Goal: Subscribe to service/newsletter

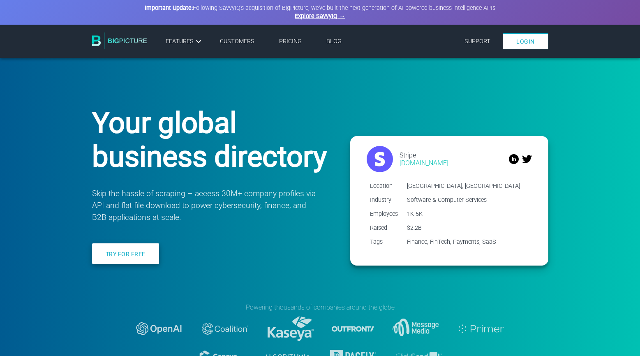
click at [132, 256] on link "Try for free" at bounding box center [125, 253] width 67 height 21
click at [284, 38] on link "Pricing" at bounding box center [290, 41] width 23 height 7
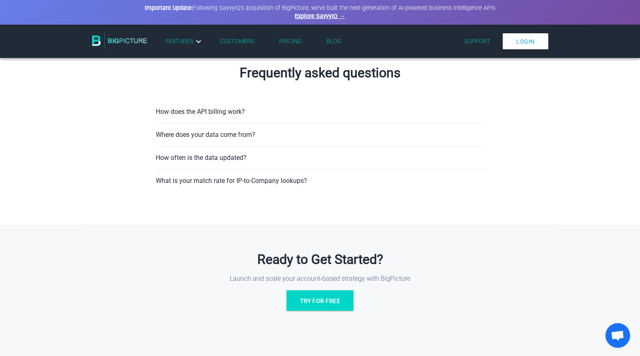
scroll to position [510, 0]
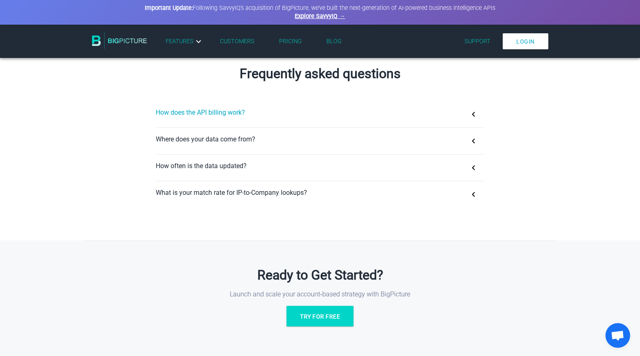
click at [272, 110] on button "How does the API billing work?" at bounding box center [320, 114] width 329 height 26
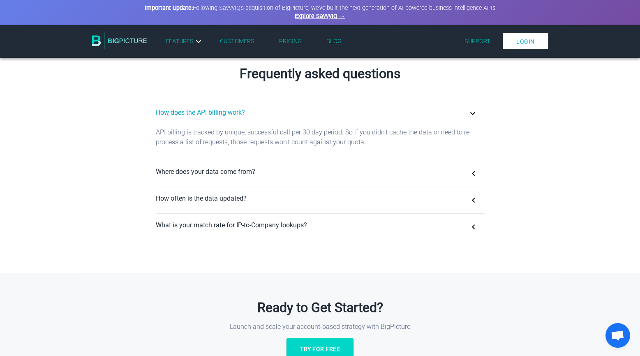
click at [272, 110] on button "How does the API billing work?" at bounding box center [320, 114] width 329 height 26
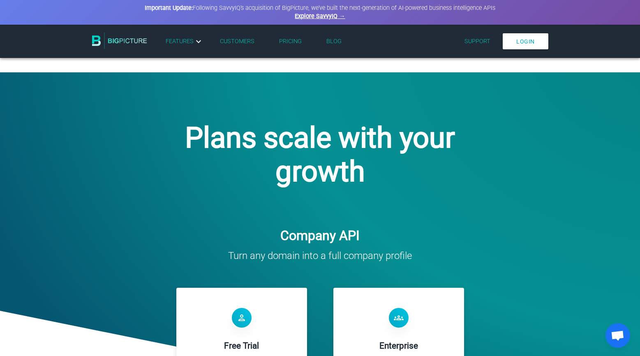
scroll to position [0, 0]
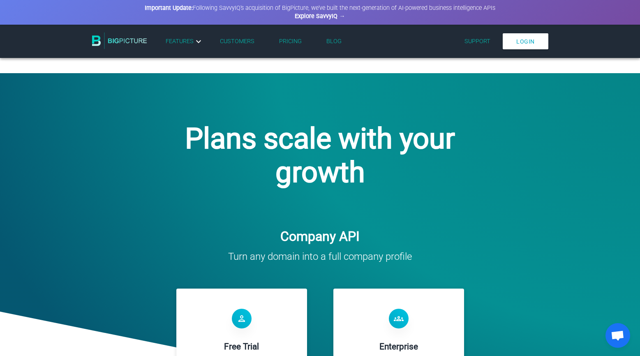
click at [326, 17] on link "Explore SavvyIQ →" at bounding box center [320, 16] width 50 height 7
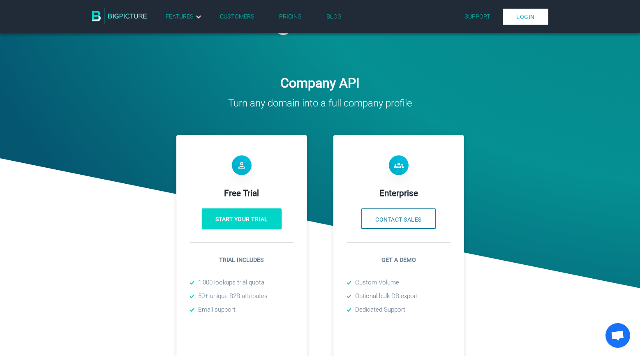
scroll to position [203, 0]
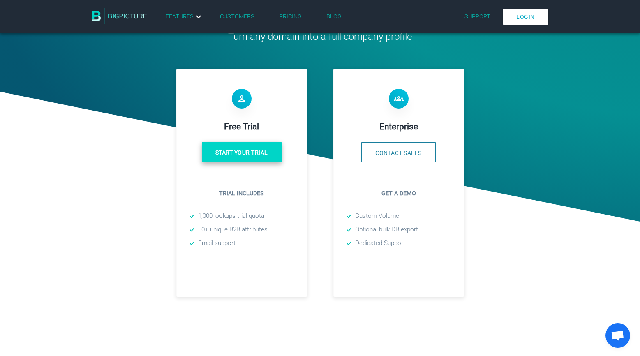
click at [252, 150] on link "Start your trial" at bounding box center [242, 152] width 80 height 21
click at [253, 155] on link "Start your trial" at bounding box center [242, 152] width 80 height 21
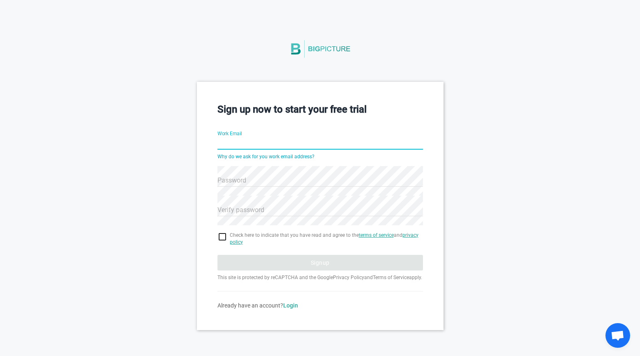
click at [534, 135] on div "Sign up now to start your free trial Work Email Why do we ask for you work emai…" at bounding box center [320, 206] width 640 height 248
click at [280, 149] on hr at bounding box center [319, 149] width 205 height 0
click at [276, 141] on input "Work Email" at bounding box center [319, 144] width 205 height 30
type input "[PERSON_NAME][EMAIL_ADDRESS][DOMAIN_NAME]"
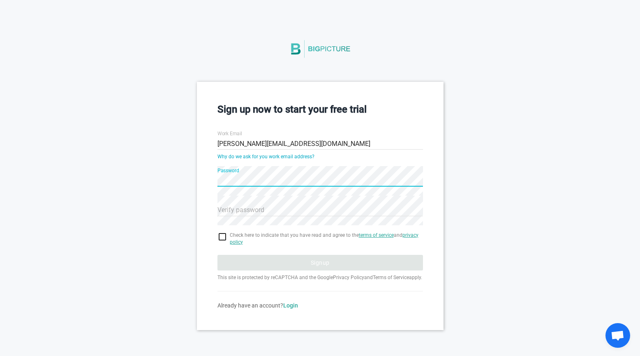
click at [505, 101] on div "Sign up now to start your free trial Work Email [PERSON_NAME][EMAIL_ADDRESS][DO…" at bounding box center [320, 206] width 640 height 248
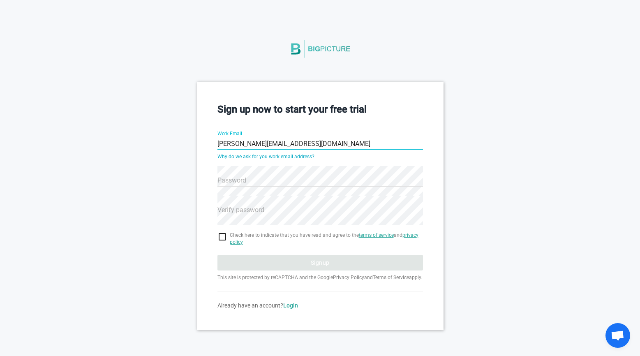
type input "john@wikiwalls.com"
click at [223, 237] on input "checkbox" at bounding box center [319, 237] width 205 height 10
checkbox input "true"
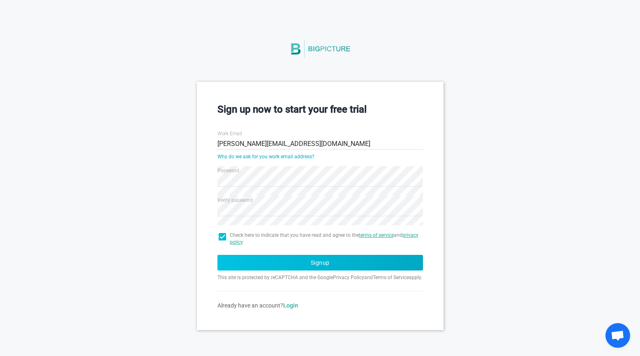
click at [232, 266] on button "Signup" at bounding box center [319, 263] width 205 height 16
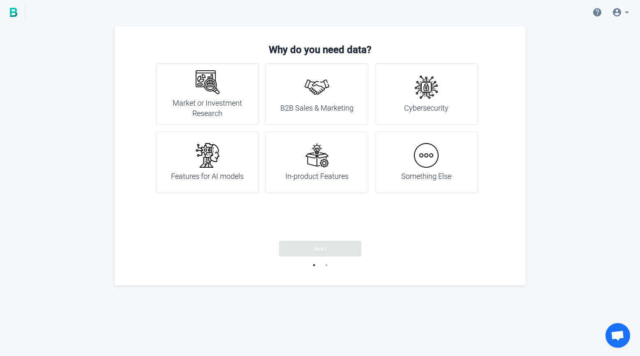
click at [320, 107] on h4 "B2B Sales & Marketing" at bounding box center [316, 108] width 73 height 11
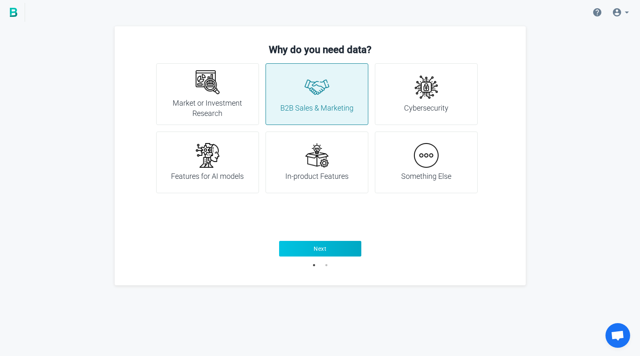
click at [336, 252] on button "Next" at bounding box center [320, 249] width 82 height 16
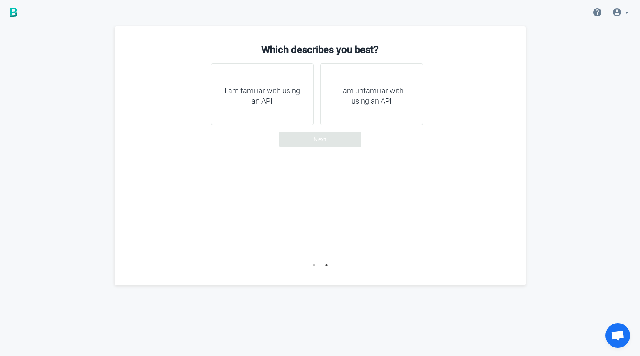
click at [283, 109] on div "I am familiar with using an API" at bounding box center [262, 94] width 103 height 62
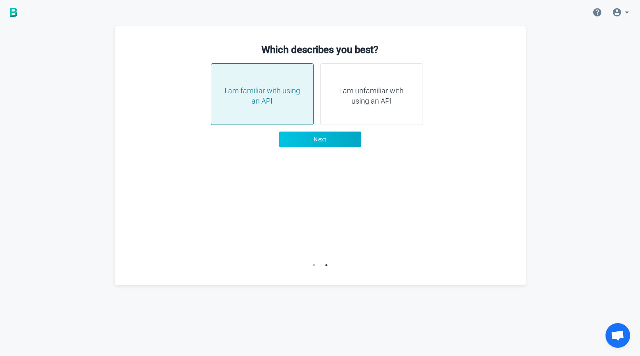
click at [298, 140] on button "Next" at bounding box center [320, 140] width 82 height 16
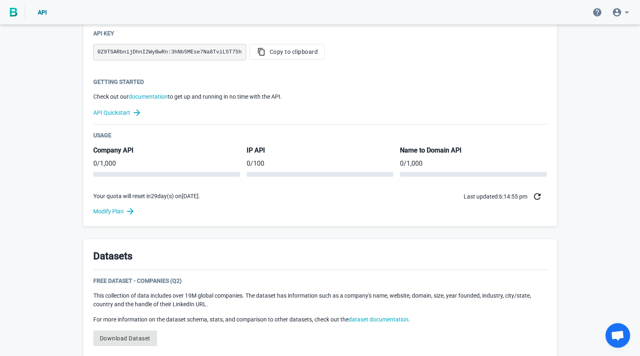
scroll to position [178, 0]
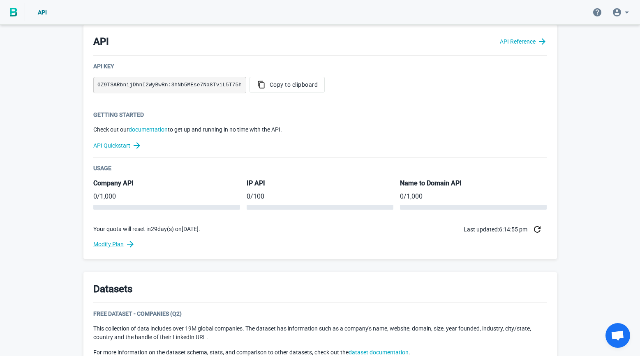
click at [96, 241] on link "Modify Plan" at bounding box center [320, 244] width 454 height 10
click at [102, 243] on link "Modify Plan" at bounding box center [320, 244] width 454 height 10
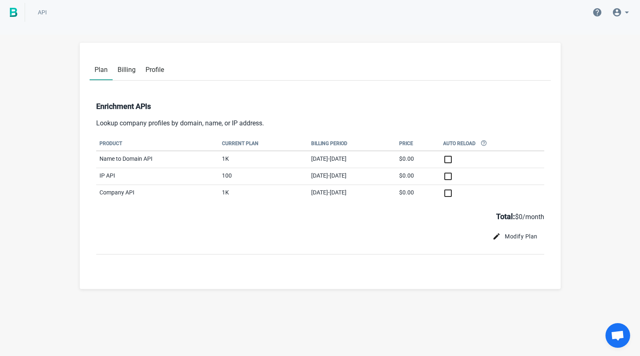
click at [465, 191] on td at bounding box center [492, 193] width 104 height 17
click at [470, 191] on input "checkbox" at bounding box center [491, 193] width 97 height 10
click at [468, 194] on input "checkbox" at bounding box center [491, 193] width 97 height 10
checkbox input "false"
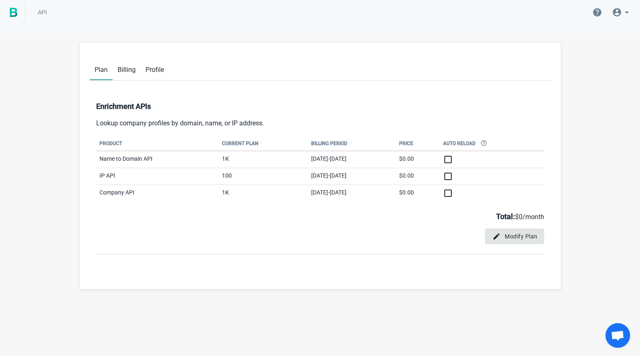
click at [507, 235] on span "Modify Plan" at bounding box center [515, 236] width 46 height 8
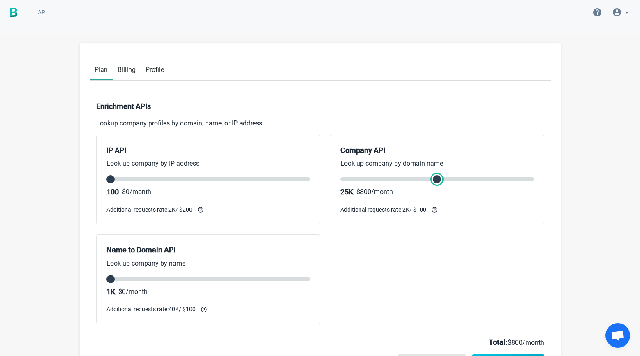
drag, startPoint x: 345, startPoint y: 180, endPoint x: 427, endPoint y: 173, distance: 81.7
type input "3"
click at [427, 177] on input "range" at bounding box center [437, 179] width 194 height 4
click at [20, 16] on link at bounding box center [12, 12] width 25 height 19
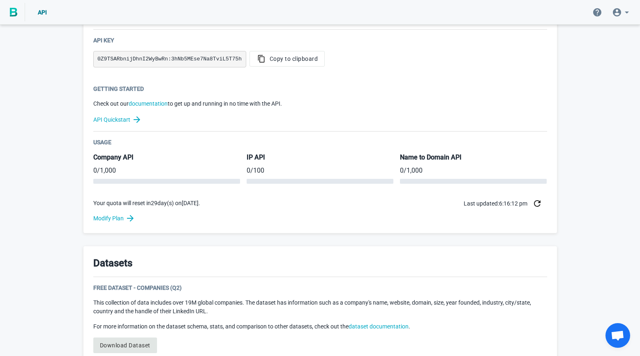
scroll to position [67, 0]
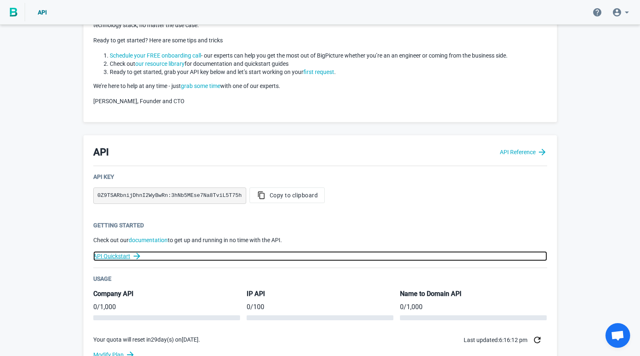
click at [135, 251] on icon at bounding box center [137, 256] width 10 height 10
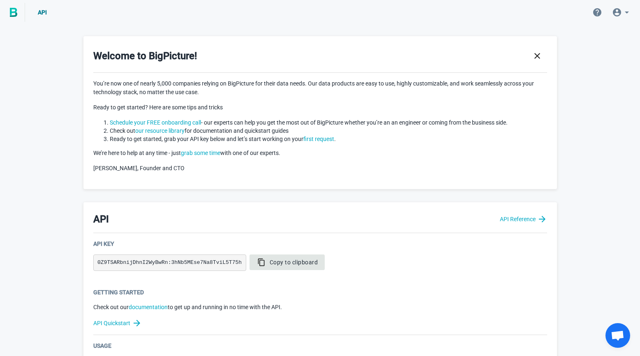
click at [281, 254] on button "Copy to clipboard" at bounding box center [287, 262] width 76 height 16
